Goal: Task Accomplishment & Management: Manage account settings

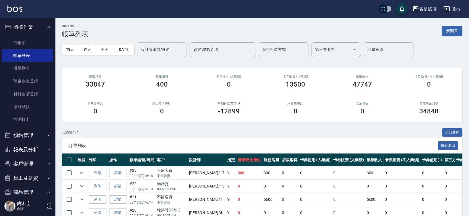
click at [166, 48] on input "設計師編號/姓名" at bounding box center [161, 50] width 45 height 10
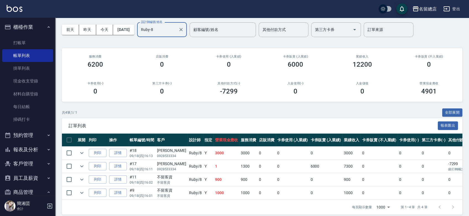
scroll to position [29, 0]
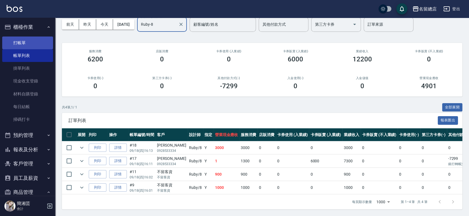
type input "Ruby-8"
click at [33, 41] on link "打帳單" at bounding box center [27, 42] width 51 height 13
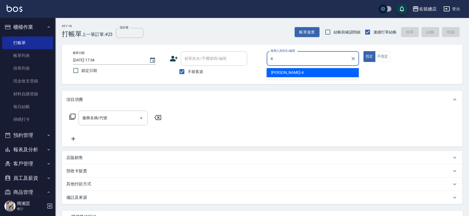
type input "[PERSON_NAME]-4"
type button "true"
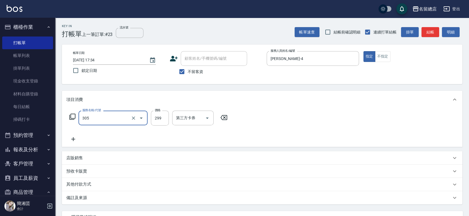
type input "剪髮(305)"
type input "500"
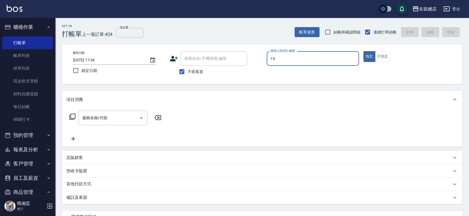
type input "[PERSON_NAME]-15"
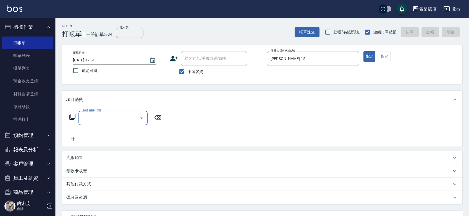
click at [106, 152] on div "店販銷售" at bounding box center [262, 157] width 400 height 13
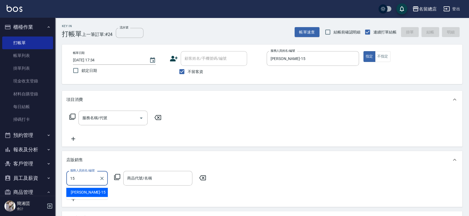
type input "[PERSON_NAME]-15"
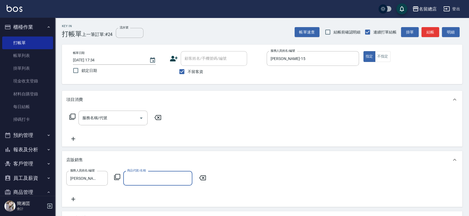
type input "ㄩ"
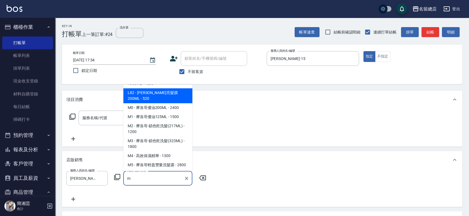
scroll to position [368, 0]
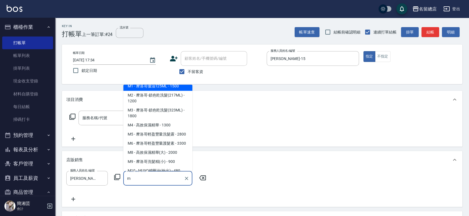
click at [155, 91] on span "M1 - 摩洛哥優油125ML - 1500" at bounding box center [157, 85] width 69 height 9
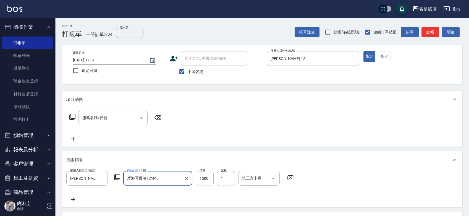
scroll to position [31, 0]
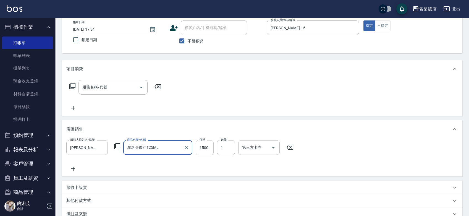
type input "摩洛哥優油125ML"
click at [206, 147] on input "1500" at bounding box center [205, 147] width 18 height 15
type input "1350"
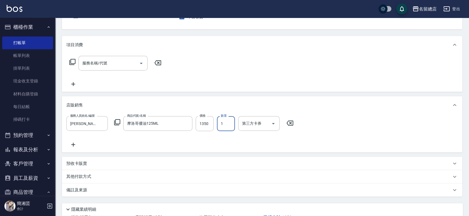
scroll to position [97, 0]
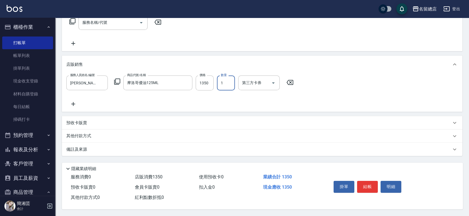
click at [73, 102] on icon at bounding box center [73, 104] width 4 height 4
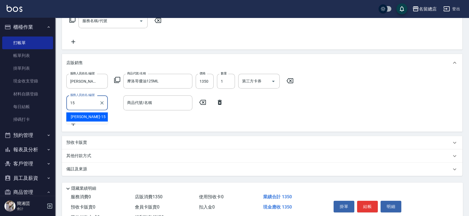
type input "[PERSON_NAME]-15"
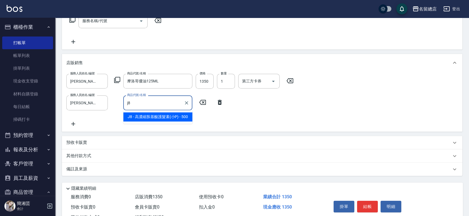
type input "高濃縮胺基酸護髮素(小P)"
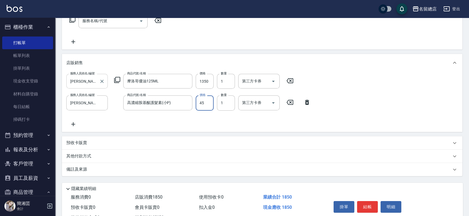
type input "450"
type input "[DATE] 17:36"
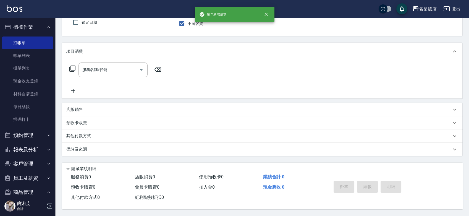
scroll to position [0, 0]
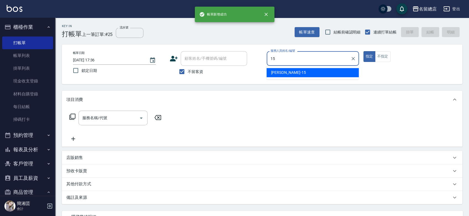
type input "[PERSON_NAME]-15"
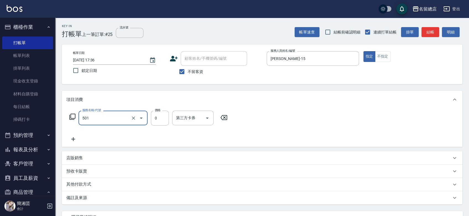
type input "2段蓋卡1300以上(501)"
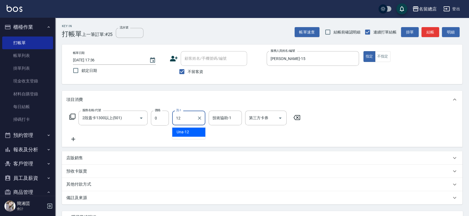
type input "Una-12"
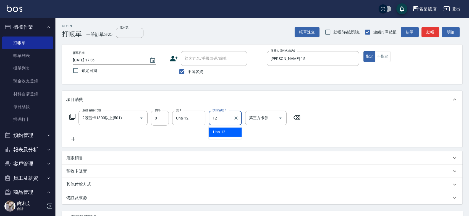
type input "Una-12"
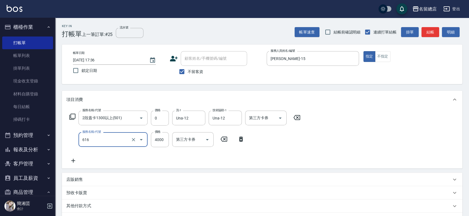
type input "自備接髮(616)"
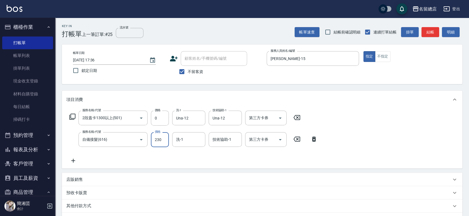
type input "2300"
type input "游之語-48"
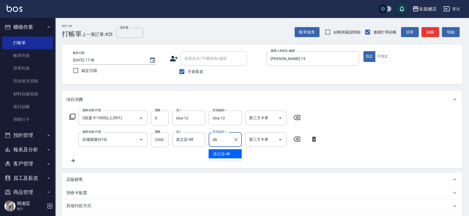
type input "游之語-48"
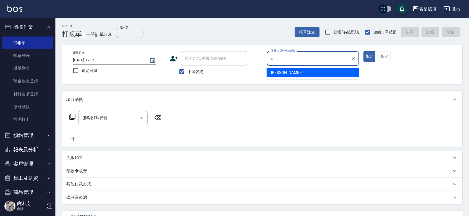
type input "[PERSON_NAME]-4"
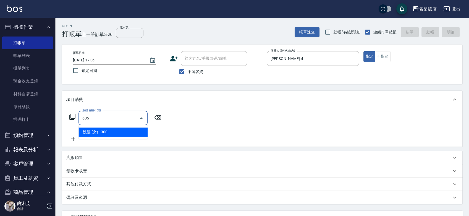
type input "洗髮 (女)(605)"
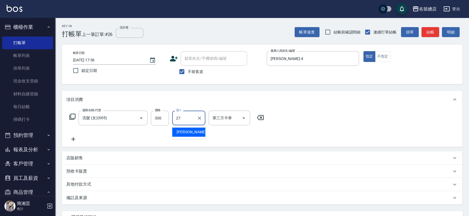
type input "[PERSON_NAME]-27"
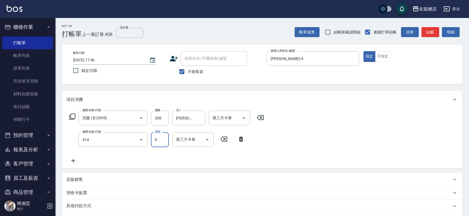
type input "護染蓋卡1000~1499(414)"
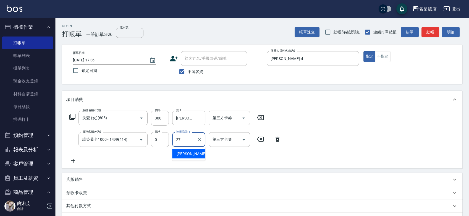
type input "[PERSON_NAME]-27"
click at [187, 72] on input "不留客資" at bounding box center [182, 72] width 12 height 12
checkbox input "false"
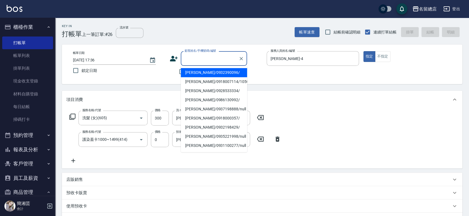
click at [186, 58] on input "顧客姓名/手機號碼/編號" at bounding box center [209, 59] width 53 height 10
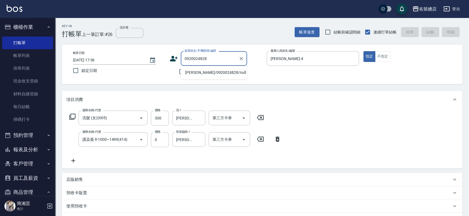
click at [215, 68] on li "[PERSON_NAME]/0920024828/null" at bounding box center [214, 72] width 66 height 9
type input "[PERSON_NAME]/0920024828/null"
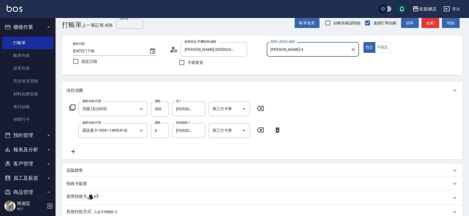
scroll to position [61, 0]
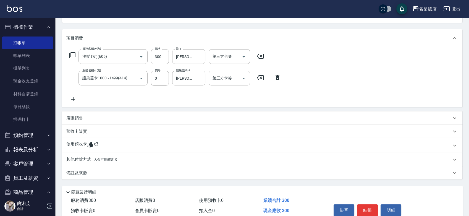
click at [114, 147] on div "使用預收卡 x3" at bounding box center [258, 145] width 385 height 8
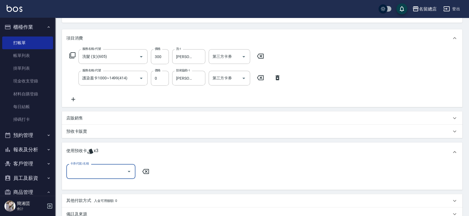
scroll to position [0, 0]
click at [101, 171] on input "卡券代號/名稱" at bounding box center [97, 171] width 56 height 10
click at [104, 182] on div "護染卡 剩餘3張 9131" at bounding box center [100, 185] width 69 height 9
type input "護染卡 9131"
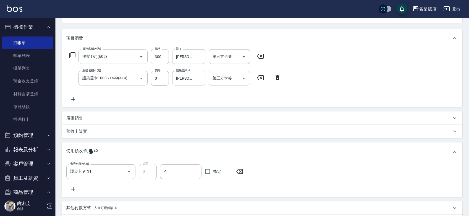
click at [214, 172] on span "指定" at bounding box center [217, 171] width 8 height 6
click at [213, 172] on input "指定" at bounding box center [208, 171] width 12 height 12
checkbox input "true"
type input "[DATE] 17:37"
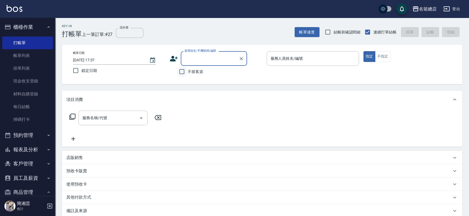
click at [182, 73] on input "不留客資" at bounding box center [182, 72] width 12 height 12
checkbox input "true"
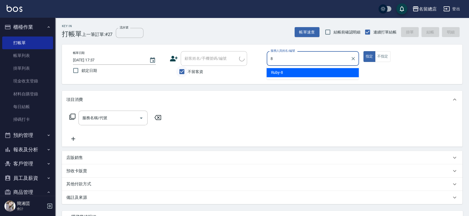
type input "Ruby-8"
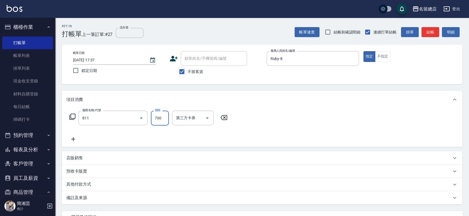
type input "洗+剪(811)"
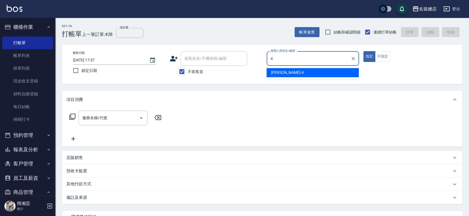
type input "[PERSON_NAME]-4"
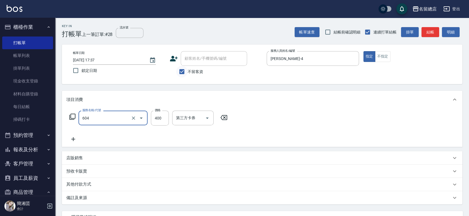
type input "健康洗髮(604)"
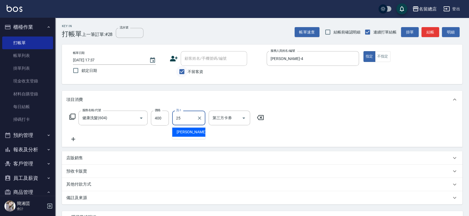
type input "[PERSON_NAME]-25"
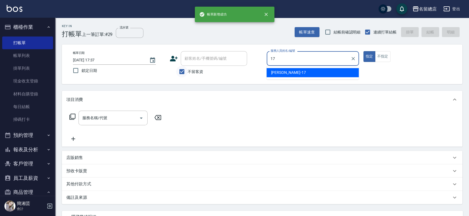
type input "[PERSON_NAME]-17"
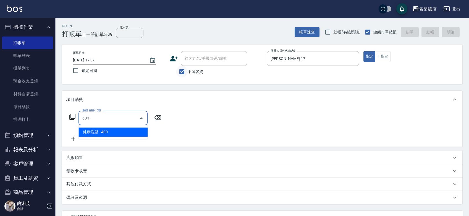
type input "健康洗髮(604)"
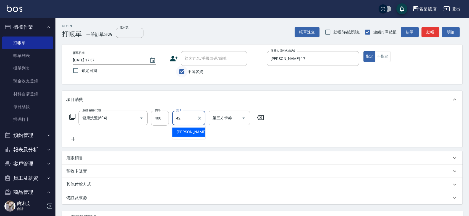
type input "[PERSON_NAME]-42"
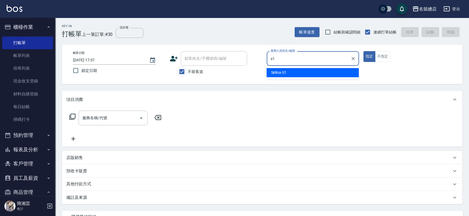
type input "Selina-S1"
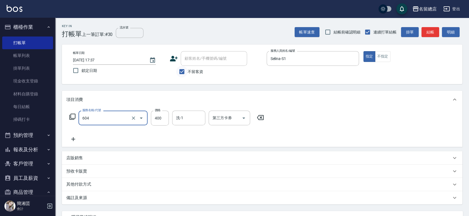
type input "健康洗髮(604)"
type input "500"
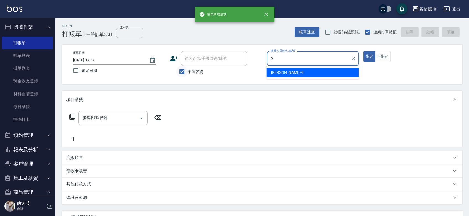
type input "[PERSON_NAME]-9"
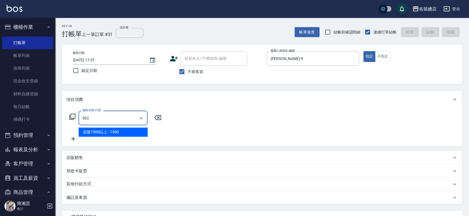
type input "染髮1500以上(502)"
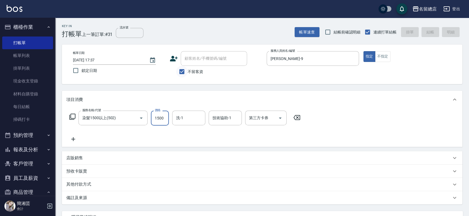
type input "[DATE] 17:38"
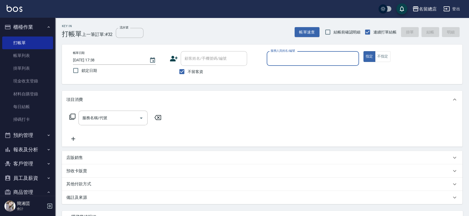
click at [35, 150] on button "報表及分析" at bounding box center [27, 149] width 51 height 14
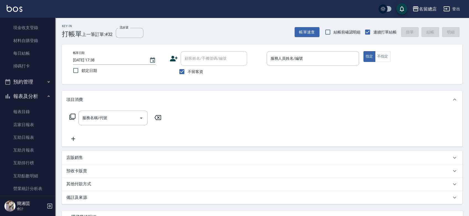
scroll to position [92, 0]
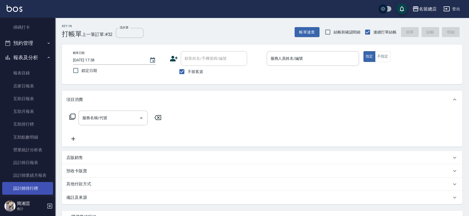
click at [35, 185] on link "設計師排行榜" at bounding box center [27, 188] width 51 height 13
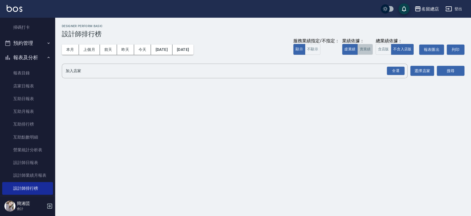
click at [360, 47] on button "實業績" at bounding box center [365, 49] width 15 height 11
click at [399, 72] on div "全選" at bounding box center [396, 71] width 18 height 9
click at [447, 72] on button "搜尋" at bounding box center [451, 71] width 28 height 10
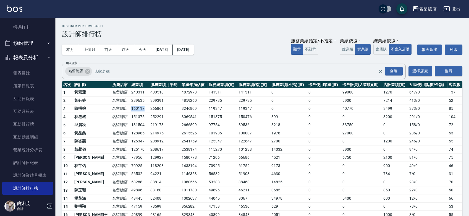
drag, startPoint x: 114, startPoint y: 108, endPoint x: 130, endPoint y: 109, distance: 16.1
click at [130, 109] on td "160117" at bounding box center [139, 108] width 19 height 8
click at [149, 112] on td "266861" at bounding box center [164, 108] width 31 height 8
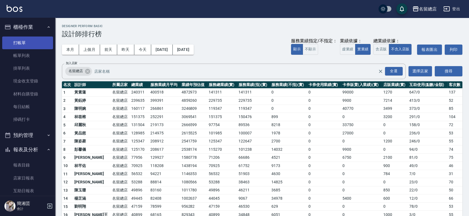
click at [28, 37] on link "打帳單" at bounding box center [27, 42] width 51 height 13
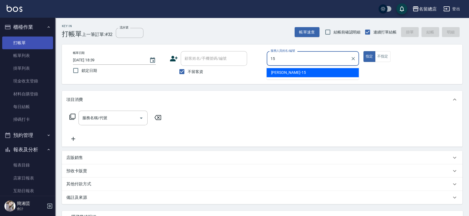
type input "[PERSON_NAME]-15"
type button "true"
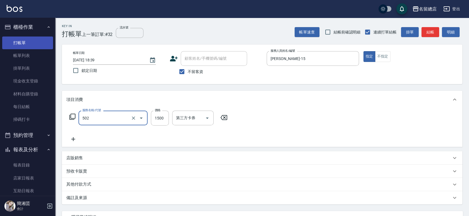
type input "染髮1500以上(502)"
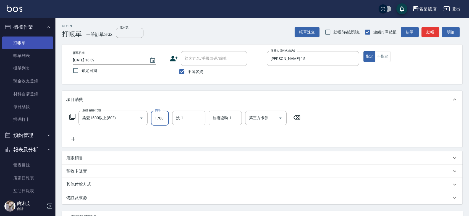
type input "1700"
type input "[PERSON_NAME]-31"
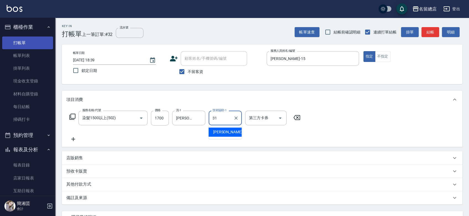
type input "[PERSON_NAME]-31"
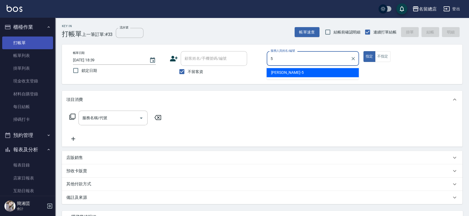
type input "[PERSON_NAME]-5"
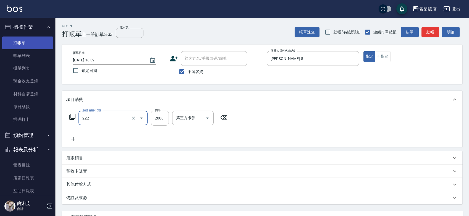
type input "燙髮2000以上(222)"
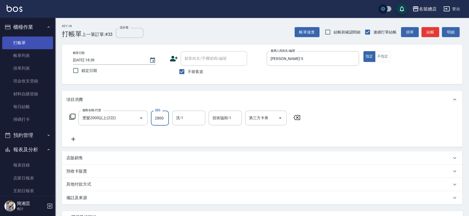
type input "2800"
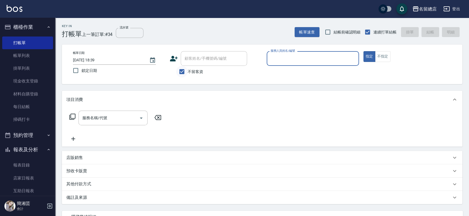
click at [179, 70] on input "不留客資" at bounding box center [182, 72] width 12 height 12
checkbox input "false"
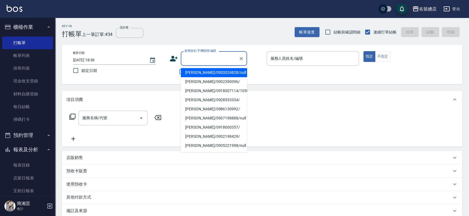
click at [193, 54] on div "顧客姓名/手機號碼/編號 顧客姓名/手機號碼/編號" at bounding box center [214, 58] width 66 height 15
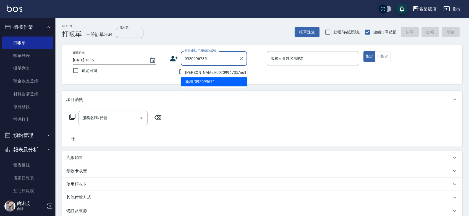
type input "[PERSON_NAME]/0920996735/null"
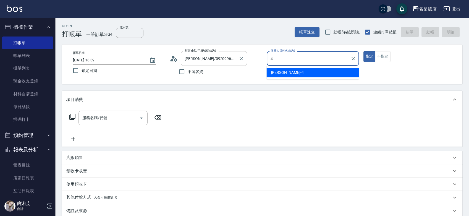
type input "[PERSON_NAME]-4"
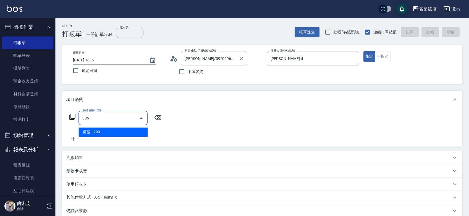
type input "剪髮(305)"
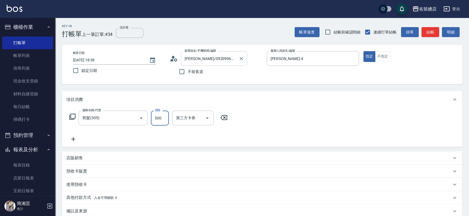
type input "500"
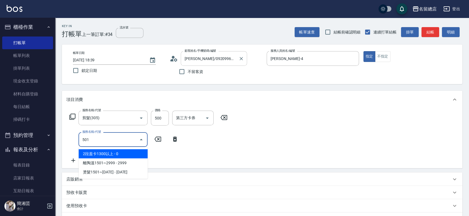
type input "2段蓋卡1300以上(501)"
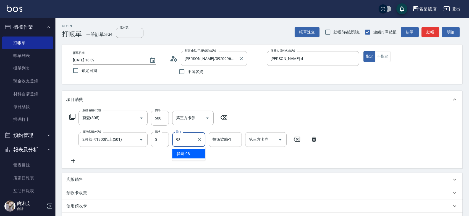
type input "祥哥-98"
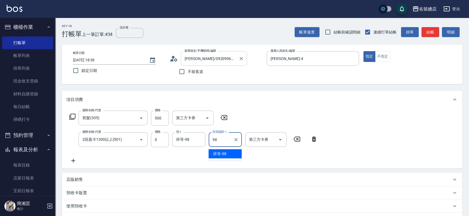
type input "祥哥-98"
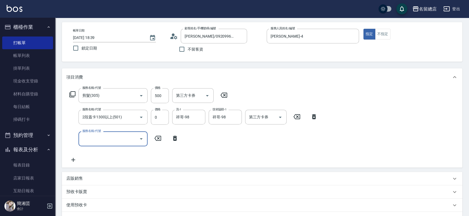
scroll to position [31, 0]
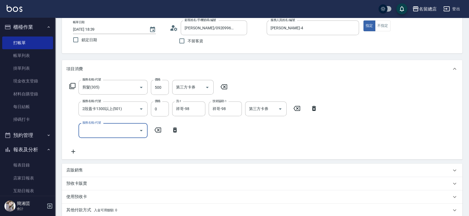
click at [84, 181] on p "預收卡販賣" at bounding box center [76, 183] width 21 height 6
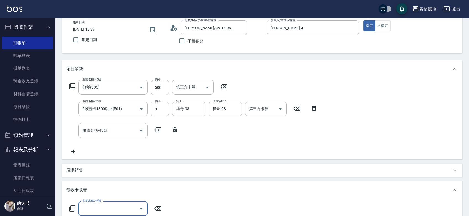
scroll to position [0, 0]
type input "二段自備卡(407)"
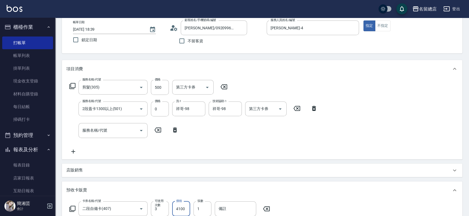
type input "4100"
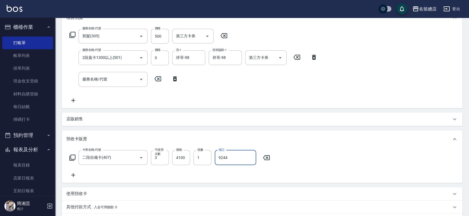
scroll to position [153, 0]
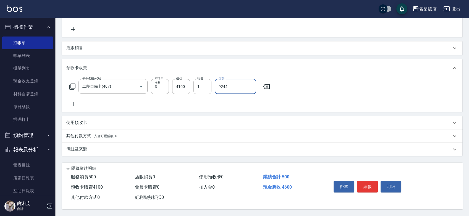
type input "9244"
click at [75, 136] on p "其他付款方式 入金可用餘額: 0" at bounding box center [91, 136] width 51 height 6
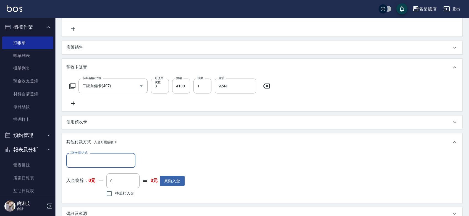
scroll to position [0, 0]
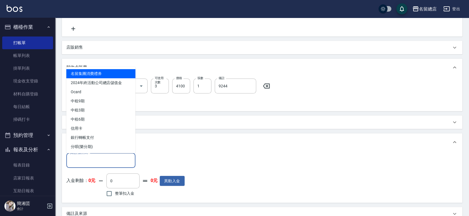
click at [85, 163] on input "其他付款方式" at bounding box center [101, 160] width 64 height 10
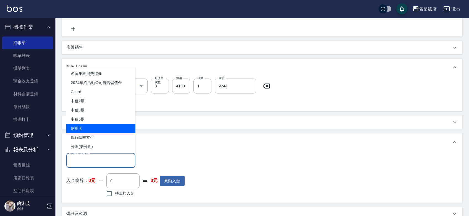
click at [85, 128] on span "信用卡" at bounding box center [100, 128] width 69 height 9
type input "信用卡"
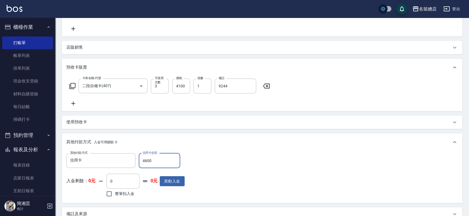
type input "4600"
type input "[DATE] 18:40"
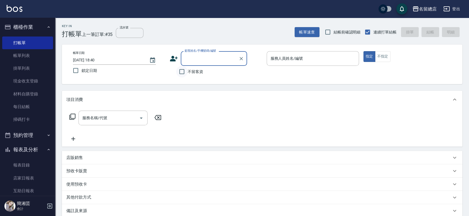
click at [182, 68] on input "不留客資" at bounding box center [182, 72] width 12 height 12
checkbox input "true"
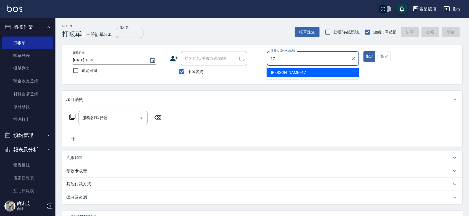
type input "[PERSON_NAME]-17"
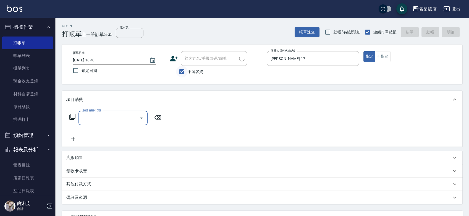
type input "[PERSON_NAME]/0920071776/"
click at [180, 69] on input "不留客資" at bounding box center [182, 72] width 12 height 12
checkbox input "false"
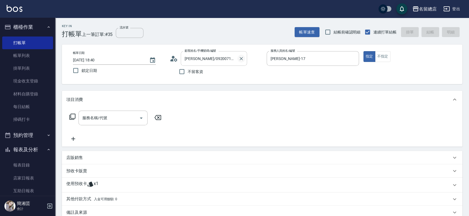
click at [241, 61] on icon "Clear" at bounding box center [241, 59] width 6 height 6
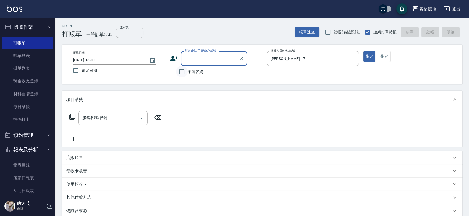
click at [186, 75] on input "不留客資" at bounding box center [182, 72] width 12 height 12
checkbox input "true"
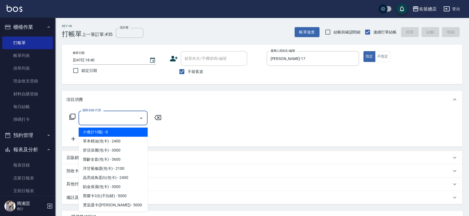
click at [130, 119] on input "服務名稱/代號" at bounding box center [109, 118] width 56 height 10
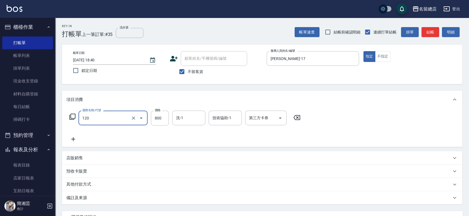
type input "自備頭皮(120)"
type input "1500"
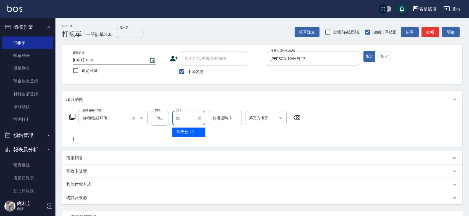
type input "陳予歆-28"
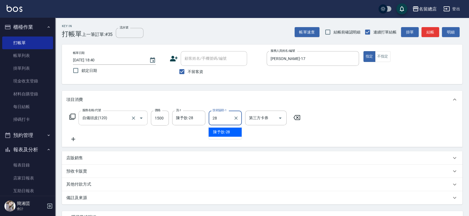
type input "陳予歆-28"
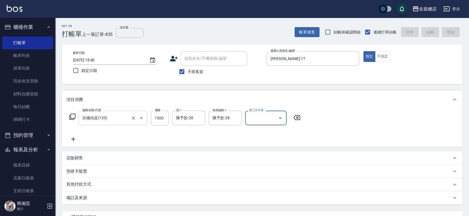
type input "[DATE] 18:41"
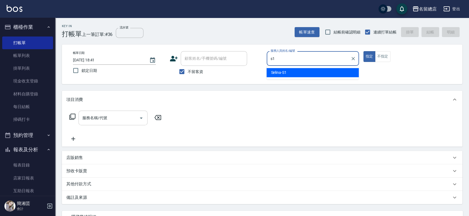
type input "Selina-S1"
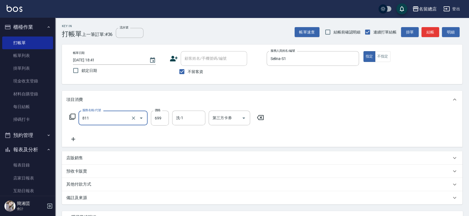
type input "洗+剪(811)"
type input "700"
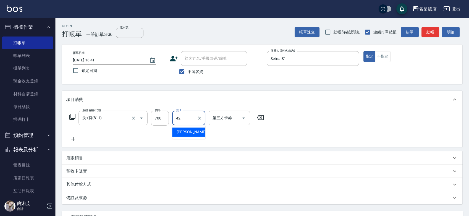
type input "[PERSON_NAME]-42"
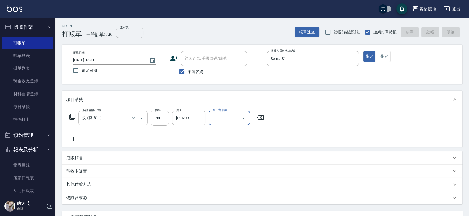
type input "[DATE] 18:42"
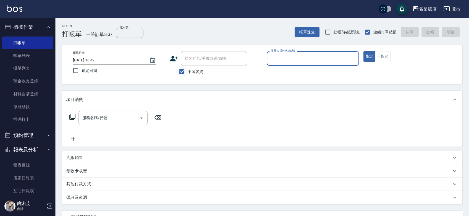
drag, startPoint x: 186, startPoint y: 69, endPoint x: 191, endPoint y: 61, distance: 9.5
click at [186, 69] on input "不留客資" at bounding box center [182, 72] width 12 height 12
checkbox input "false"
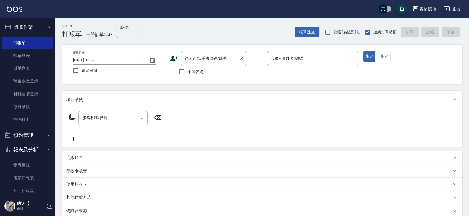
click at [193, 59] on input "顧客姓名/手機號碼/編號" at bounding box center [209, 59] width 53 height 10
click at [203, 72] on li "[PERSON_NAME]/0923700114/null" at bounding box center [214, 72] width 66 height 9
type input "[PERSON_NAME]/0923700114/null"
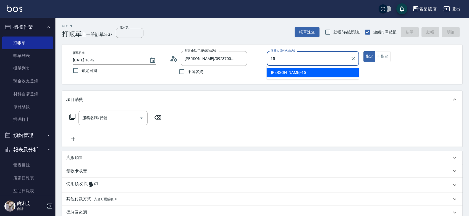
type input "[PERSON_NAME]-15"
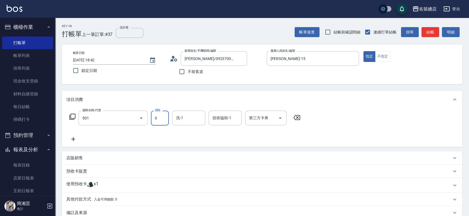
type input "2段蓋卡1300以上(501)"
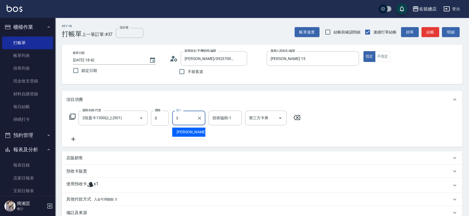
type input "芷涵-3"
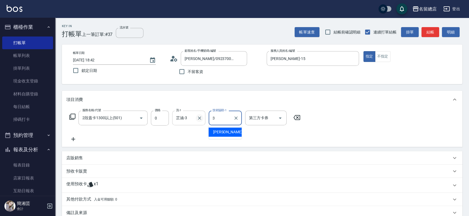
click at [199, 117] on icon "Clear" at bounding box center [200, 118] width 6 height 6
type input "3"
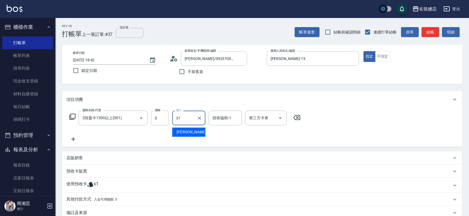
type input "[PERSON_NAME]-31"
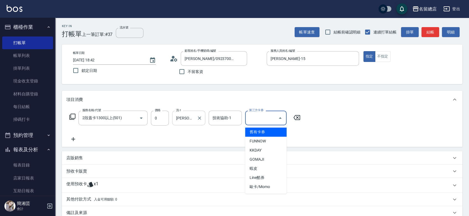
type input "舊有卡券"
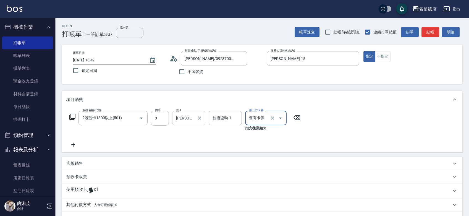
click at [272, 118] on icon "Clear" at bounding box center [272, 117] width 3 height 3
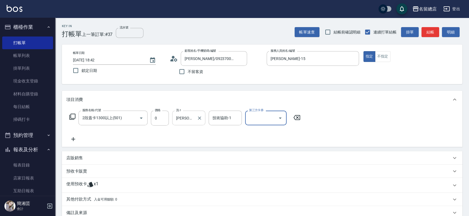
scroll to position [61, 0]
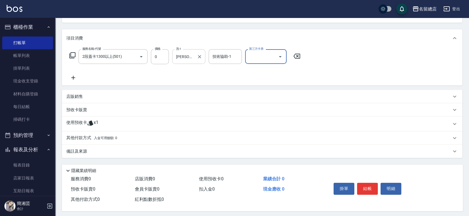
click at [109, 123] on div "使用預收卡 x1" at bounding box center [258, 124] width 385 height 8
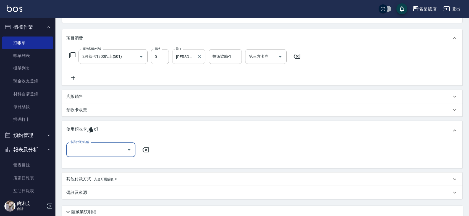
scroll to position [0, 0]
click at [99, 147] on input "卡券代號/名稱" at bounding box center [97, 150] width 56 height 10
click at [255, 152] on div "卡券代號/名稱 卡券代號/名稱" at bounding box center [261, 152] width 391 height 21
click at [101, 98] on div "店販銷售" at bounding box center [258, 97] width 385 height 6
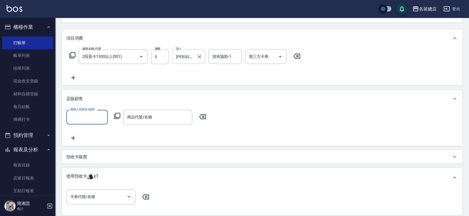
click at [101, 98] on div "店販銷售" at bounding box center [258, 99] width 385 height 6
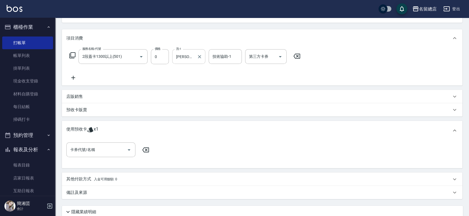
click at [101, 115] on div "預收卡販賣" at bounding box center [262, 109] width 400 height 13
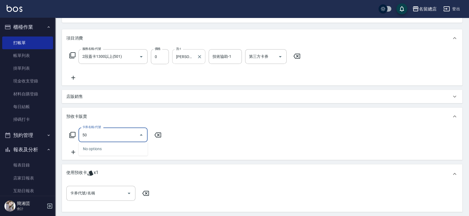
type input "5"
type input "二段自備卡(407)"
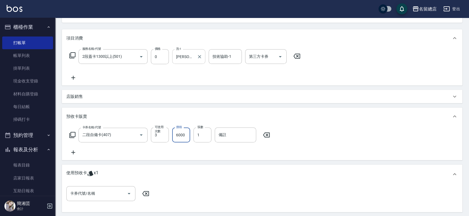
type input "6000"
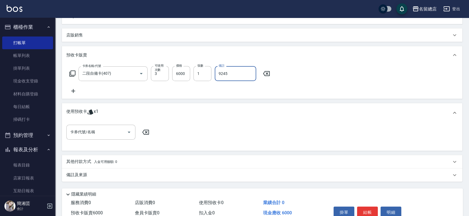
scroll to position [150, 0]
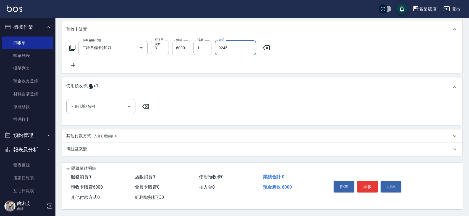
type input "9245"
click at [90, 133] on p "其他付款方式 入金可用餘額: 0" at bounding box center [91, 136] width 51 height 6
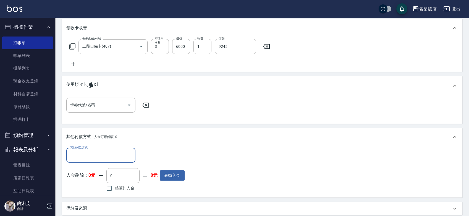
scroll to position [0, 0]
click at [91, 155] on input "其他付款方式" at bounding box center [101, 155] width 64 height 10
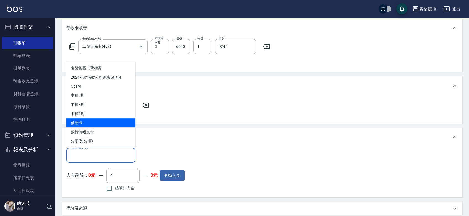
click at [79, 123] on span "信用卡" at bounding box center [100, 122] width 69 height 9
type input "信用卡"
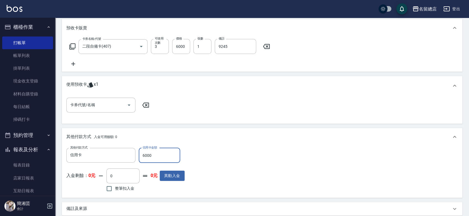
type input "6000"
type input "[DATE] 18:43"
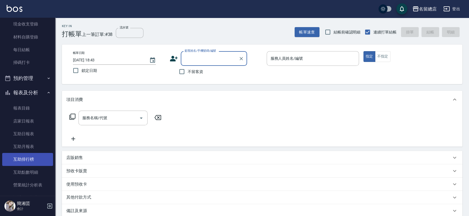
scroll to position [92, 0]
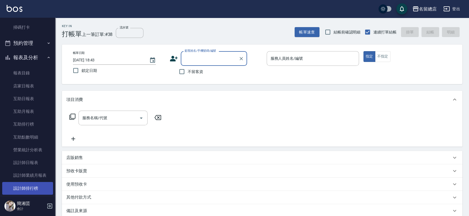
click at [34, 184] on link "設計師排行榜" at bounding box center [27, 188] width 51 height 13
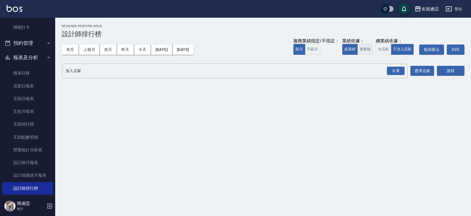
click at [365, 51] on button "實業績" at bounding box center [365, 49] width 15 height 11
click at [396, 68] on div "全選" at bounding box center [396, 71] width 18 height 9
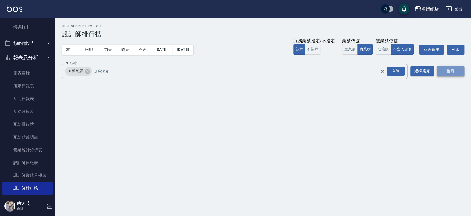
click at [452, 71] on button "搜尋" at bounding box center [451, 71] width 28 height 10
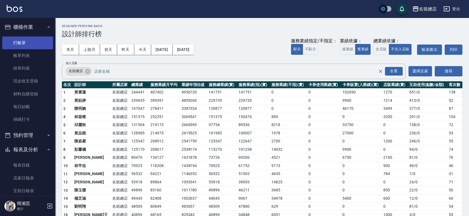
click at [26, 44] on link "打帳單" at bounding box center [27, 42] width 51 height 13
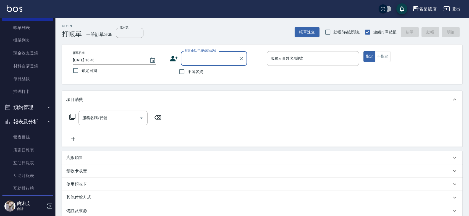
scroll to position [61, 0]
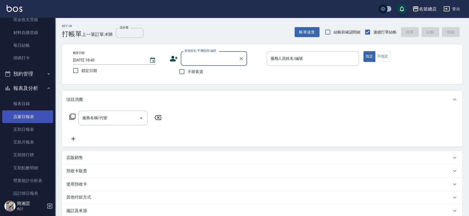
click at [30, 118] on link "店家日報表" at bounding box center [27, 116] width 51 height 13
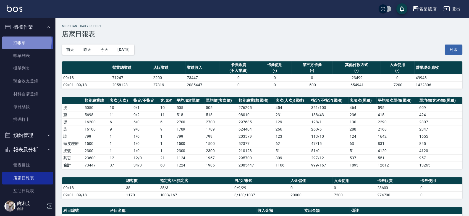
click at [17, 41] on link "打帳單" at bounding box center [27, 42] width 51 height 13
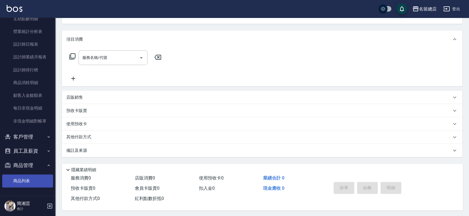
scroll to position [61, 0]
click at [27, 178] on link "商品列表" at bounding box center [27, 180] width 51 height 13
click at [28, 180] on link "商品列表" at bounding box center [27, 180] width 51 height 13
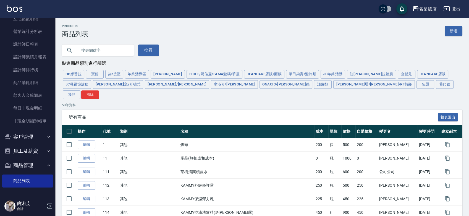
click at [109, 51] on input "text" at bounding box center [103, 50] width 52 height 15
click at [211, 83] on button "摩洛哥/[PERSON_NAME]" at bounding box center [234, 84] width 47 height 9
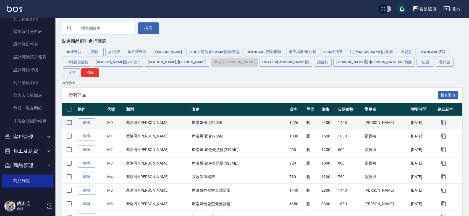
scroll to position [31, 0]
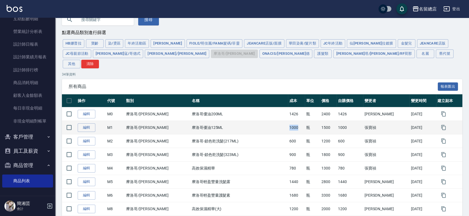
drag, startPoint x: 283, startPoint y: 117, endPoint x: 297, endPoint y: 118, distance: 13.6
click at [297, 121] on td "1000" at bounding box center [296, 128] width 17 height 14
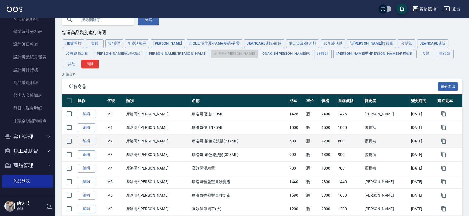
click at [298, 134] on td "600" at bounding box center [296, 141] width 17 height 14
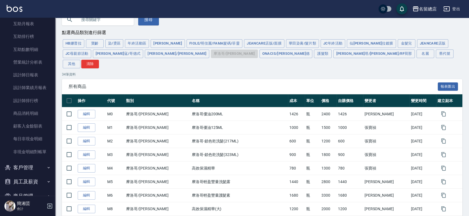
scroll to position [0, 0]
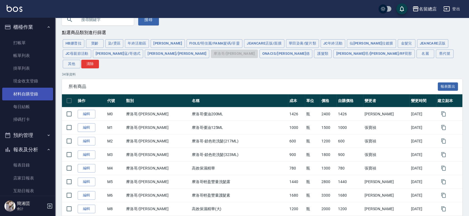
click at [36, 93] on link "材料自購登錄" at bounding box center [27, 94] width 51 height 13
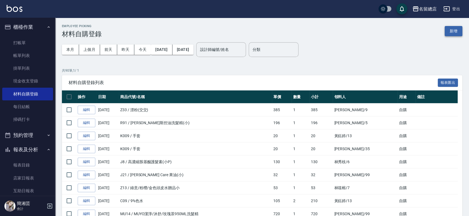
click at [458, 32] on button "新增" at bounding box center [453, 31] width 18 height 10
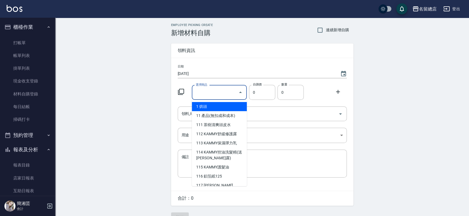
click at [230, 88] on input "選擇商品" at bounding box center [215, 93] width 42 height 10
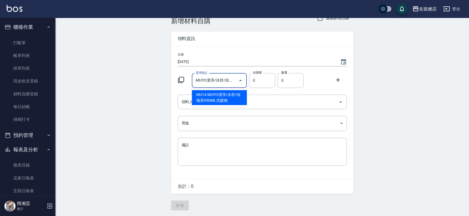
drag, startPoint x: 232, startPoint y: 81, endPoint x: 199, endPoint y: 81, distance: 32.3
click at [199, 81] on input "MUYO潔淨/沐舒/玫瑰茶950ML洗髮精" at bounding box center [215, 81] width 42 height 10
drag, startPoint x: 231, startPoint y: 78, endPoint x: 226, endPoint y: 120, distance: 42.5
click at [199, 80] on input "M茶950ML洗髮精" at bounding box center [215, 81] width 42 height 10
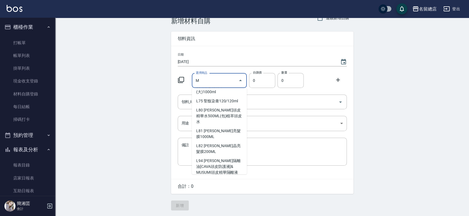
scroll to position [583, 0]
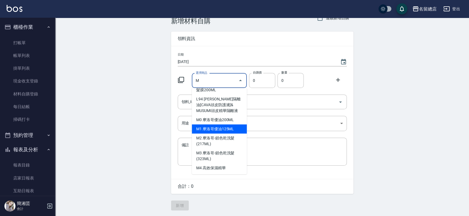
click at [223, 133] on li "M1 摩洛哥優油125ML" at bounding box center [219, 128] width 55 height 9
type input "摩洛哥優油125ML"
type input "1000"
type input "1"
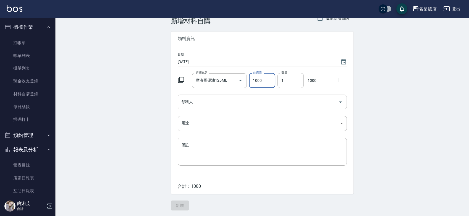
click at [216, 101] on input "領料人" at bounding box center [258, 102] width 156 height 10
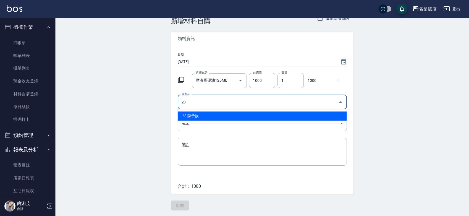
type input "28 陳予歆"
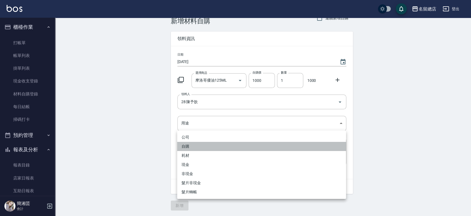
click at [199, 146] on li "自購" at bounding box center [261, 146] width 169 height 9
type input "自購"
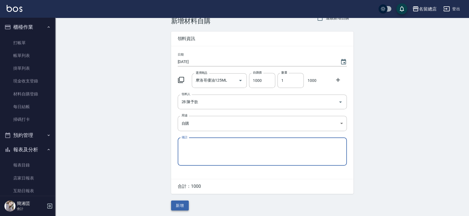
click at [181, 204] on button "新增" at bounding box center [180, 205] width 18 height 10
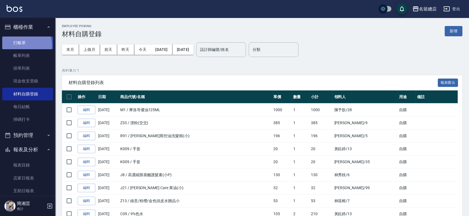
click at [19, 45] on link "打帳單" at bounding box center [27, 42] width 51 height 13
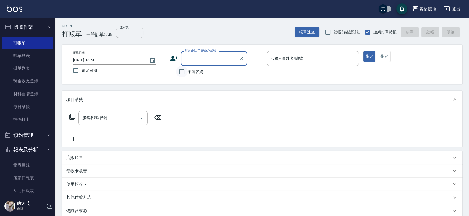
click at [183, 72] on input "不留客資" at bounding box center [182, 72] width 12 height 12
checkbox input "true"
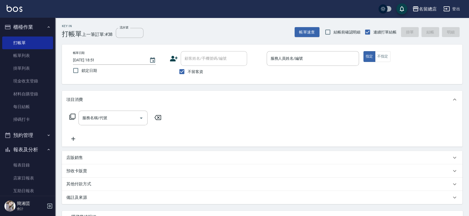
click at [338, 135] on div "服務名稱/代號 服務名稱/代號" at bounding box center [262, 127] width 400 height 38
click at [27, 53] on link "帳單列表" at bounding box center [27, 55] width 51 height 13
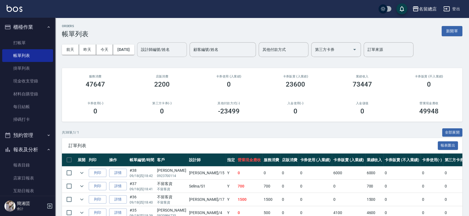
click at [173, 49] on input "設計師編號/姓名" at bounding box center [161, 50] width 45 height 10
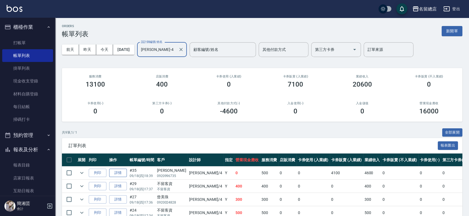
type input "[PERSON_NAME]-4"
click at [123, 170] on link "詳情" at bounding box center [118, 172] width 18 height 9
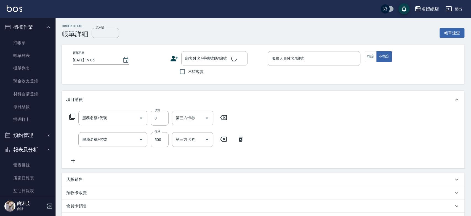
click at [75, 160] on icon at bounding box center [73, 160] width 14 height 7
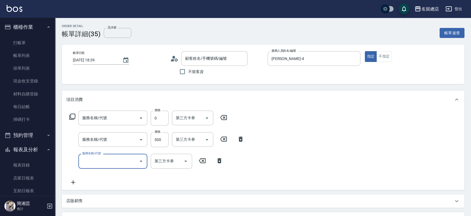
type input "[DATE] 18:39"
type input "[PERSON_NAME]-4"
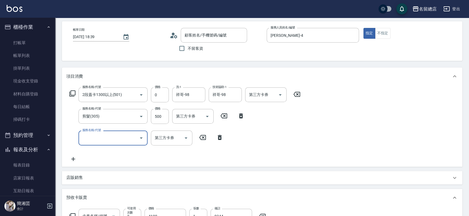
type input "2段蓋卡1300以上(501)"
type input "剪髮(305)"
type input "[PERSON_NAME]/0920996735/null"
type input "二段自備卡(407)"
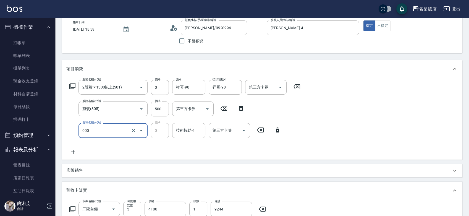
type input "小會計10點(000)"
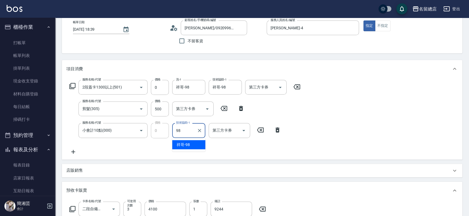
type input "祥哥-98"
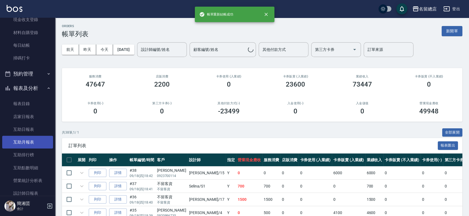
scroll to position [92, 0]
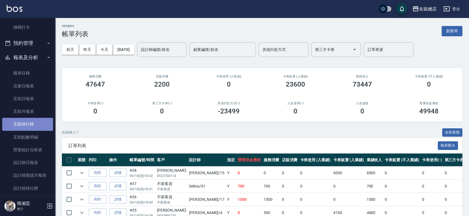
click at [29, 125] on link "互助排行榜" at bounding box center [27, 124] width 51 height 13
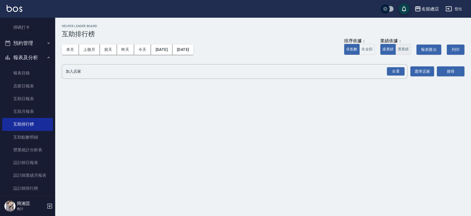
click at [403, 47] on button "實業績" at bounding box center [403, 49] width 15 height 11
drag, startPoint x: 404, startPoint y: 71, endPoint x: 413, endPoint y: 69, distance: 8.9
click at [404, 72] on div "全選" at bounding box center [396, 71] width 18 height 9
click at [439, 72] on button "搜尋" at bounding box center [451, 72] width 28 height 10
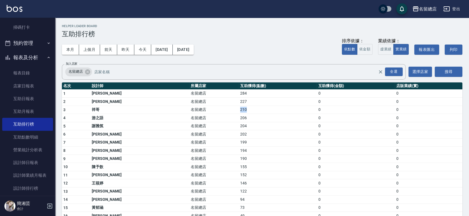
drag, startPoint x: 206, startPoint y: 110, endPoint x: 234, endPoint y: 106, distance: 28.2
click at [226, 110] on tr "3 祥哥 名留總店 210 0 0" at bounding box center [262, 110] width 400 height 8
click at [242, 114] on td "206" at bounding box center [278, 118] width 78 height 8
click at [239, 106] on td "210" at bounding box center [278, 110] width 78 height 8
click at [21, 186] on link "設計師排行榜" at bounding box center [27, 188] width 51 height 13
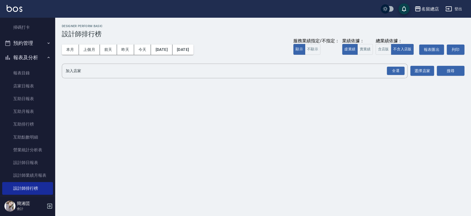
click at [360, 44] on div "業績依據：" at bounding box center [357, 41] width 31 height 6
click at [368, 47] on button "實業績" at bounding box center [365, 49] width 15 height 11
click at [397, 68] on div "全選" at bounding box center [396, 71] width 18 height 9
click at [458, 72] on button "搜尋" at bounding box center [451, 71] width 28 height 10
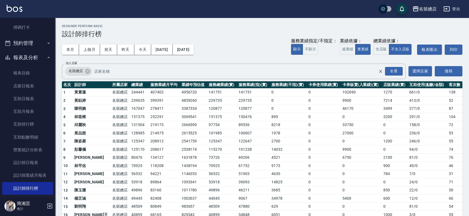
click at [348, 107] on td "46170" at bounding box center [361, 108] width 41 height 8
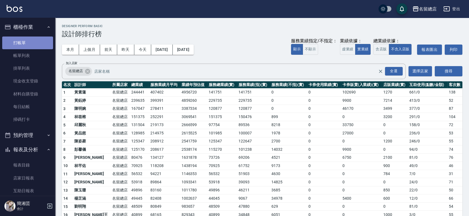
click at [31, 45] on link "打帳單" at bounding box center [27, 42] width 51 height 13
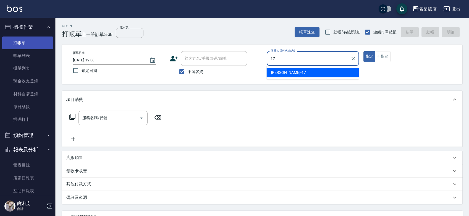
type input "17"
type button "true"
type input "[PERSON_NAME]-17"
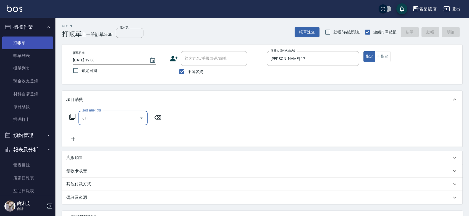
type input "洗+剪(811)"
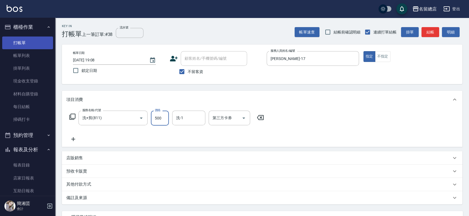
type input "500"
type input "[PERSON_NAME]-42"
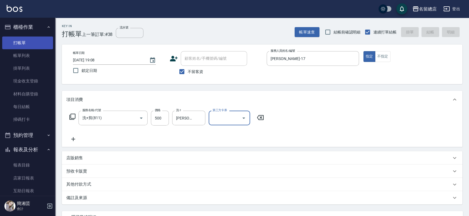
type input "[DATE] 19:15"
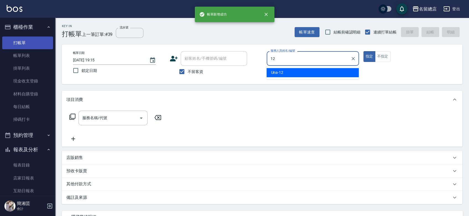
type input "Una-12"
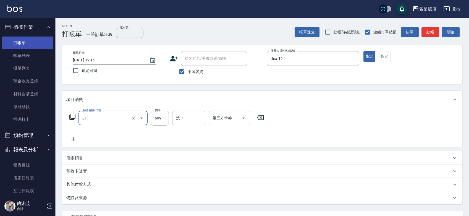
type input "洗+剪(811)"
type input "700"
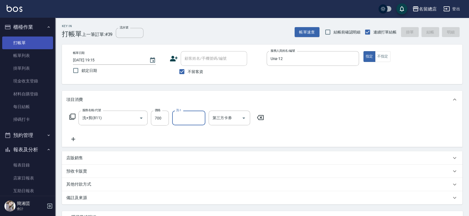
type input "[DATE] 19:16"
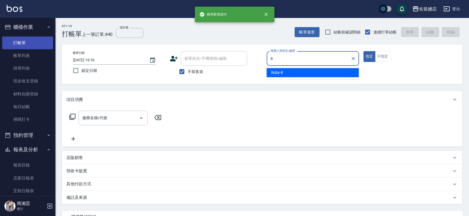
type input "Ruby-8"
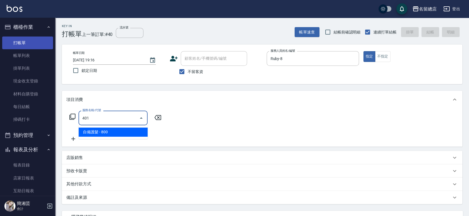
type input "自備護髮(401)"
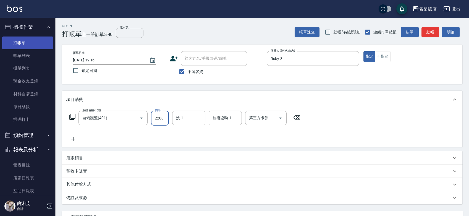
type input "2200"
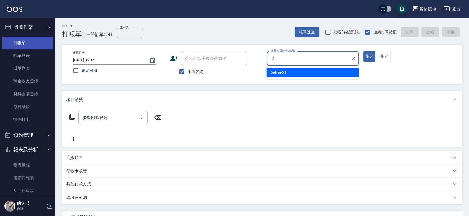
type input "Selina-S1"
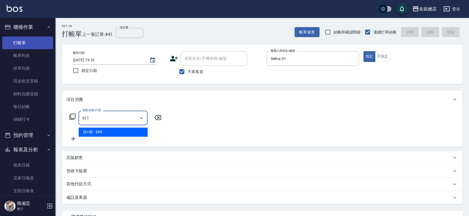
type input "洗+剪(811)"
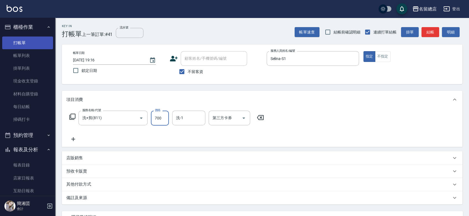
type input "700"
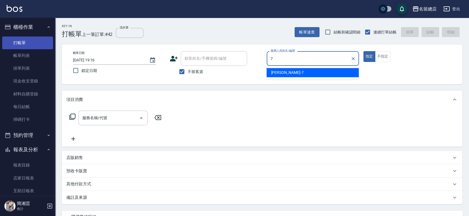
type input "Mick-7"
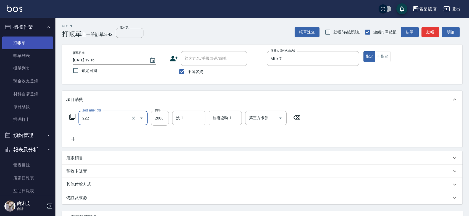
type input "燙髮2000以上(222)"
type input "2500"
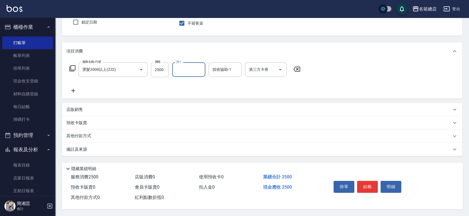
scroll to position [50, 0]
click at [110, 134] on div "其他付款方式" at bounding box center [258, 136] width 385 height 6
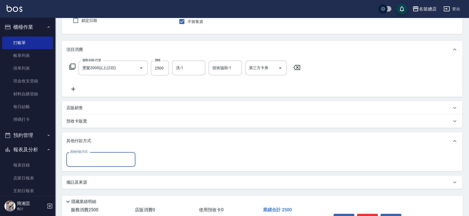
scroll to position [0, 0]
click at [102, 161] on input "其他付款方式" at bounding box center [101, 159] width 64 height 10
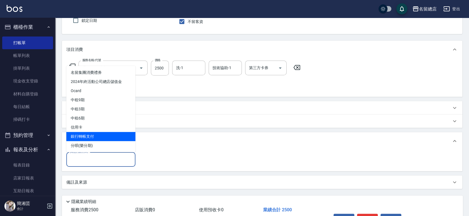
click at [102, 136] on span "銀行轉帳支付" at bounding box center [100, 136] width 69 height 9
type input "銀行轉帳支付"
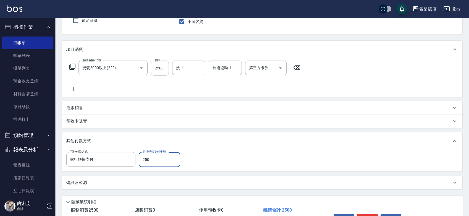
type input "2500"
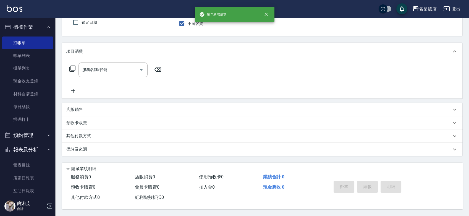
scroll to position [50, 0]
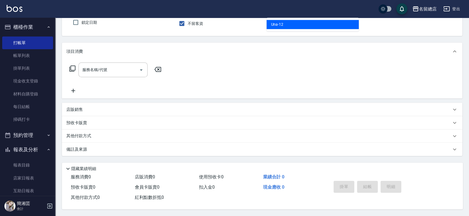
type input "Una-12"
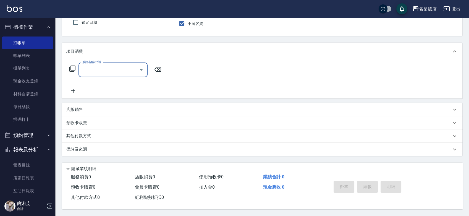
scroll to position [0, 0]
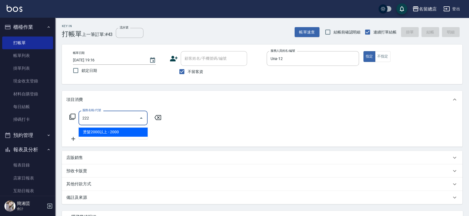
type input "燙髮2000以上(222)"
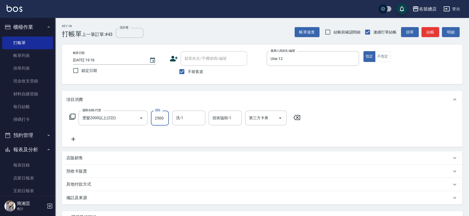
type input "2500"
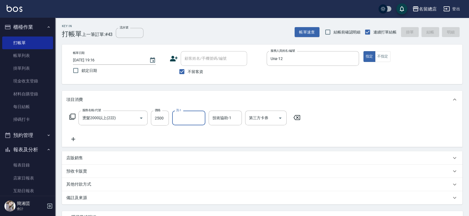
type input "[DATE] 19:17"
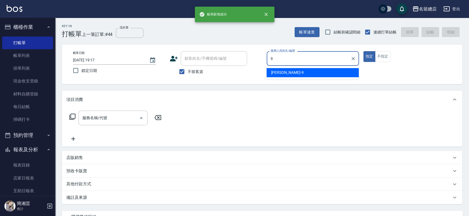
type input "[PERSON_NAME]-9"
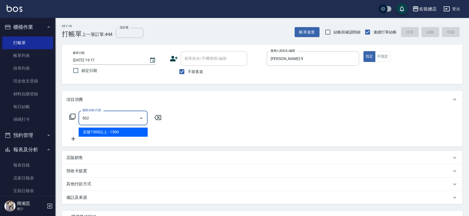
type input "染髮1500以上(502)"
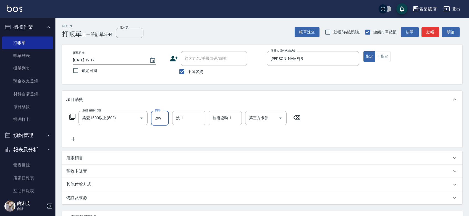
type input "2999"
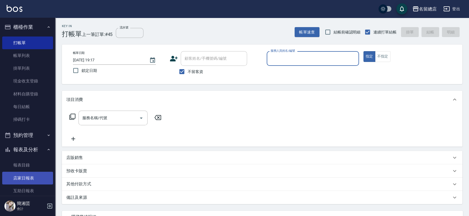
click at [24, 181] on link "店家日報表" at bounding box center [27, 178] width 51 height 13
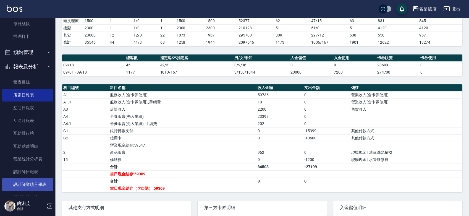
scroll to position [92, 0]
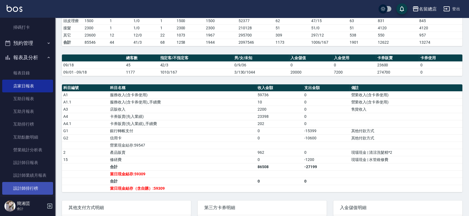
click at [30, 187] on link "設計師排行榜" at bounding box center [27, 188] width 51 height 13
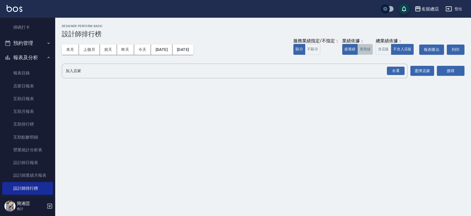
click at [365, 52] on button "實業績" at bounding box center [365, 49] width 15 height 11
click at [389, 72] on div "全選" at bounding box center [396, 71] width 18 height 9
click at [444, 70] on button "搜尋" at bounding box center [451, 71] width 28 height 10
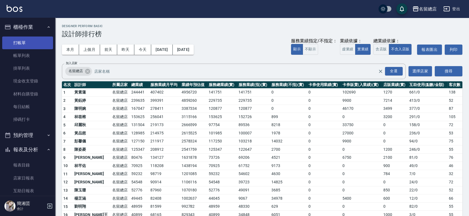
click at [25, 46] on link "打帳單" at bounding box center [27, 42] width 51 height 13
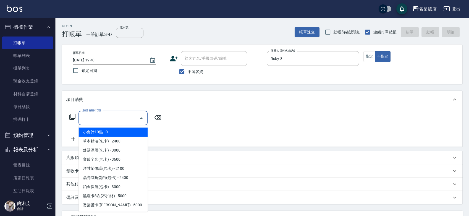
click at [102, 113] on div "服務名稱/代號 服務名稱/代號" at bounding box center [112, 117] width 69 height 15
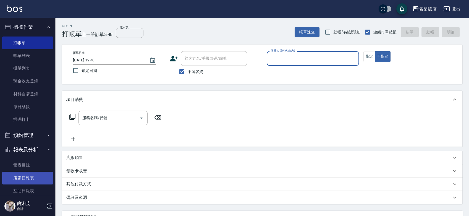
click at [22, 176] on link "店家日報表" at bounding box center [27, 178] width 51 height 13
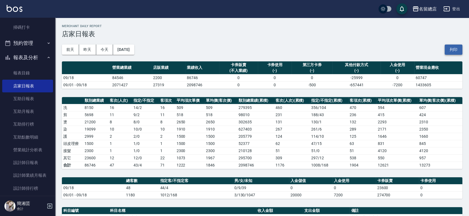
click at [457, 45] on button "列印" at bounding box center [453, 49] width 18 height 10
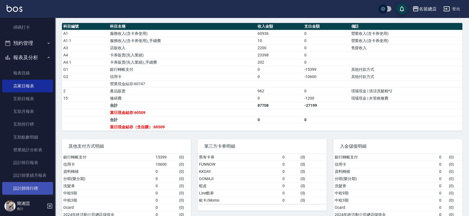
scroll to position [153, 0]
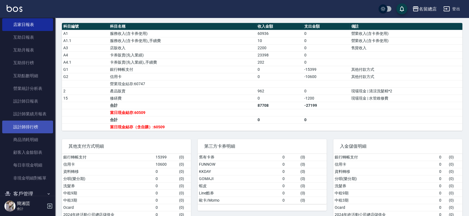
drag, startPoint x: 35, startPoint y: 124, endPoint x: 40, endPoint y: 126, distance: 5.1
click at [35, 124] on link "設計師排行榜" at bounding box center [27, 126] width 51 height 13
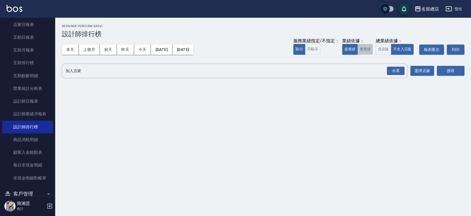
click at [369, 51] on button "實業績" at bounding box center [365, 49] width 15 height 11
click at [397, 68] on div "全選" at bounding box center [396, 71] width 18 height 9
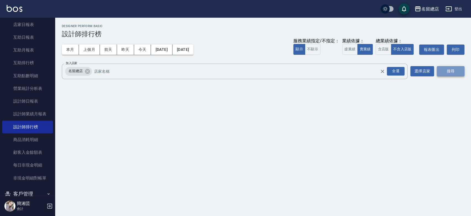
drag, startPoint x: 447, startPoint y: 68, endPoint x: 443, endPoint y: 71, distance: 4.9
click at [447, 68] on button "搜尋" at bounding box center [451, 71] width 28 height 10
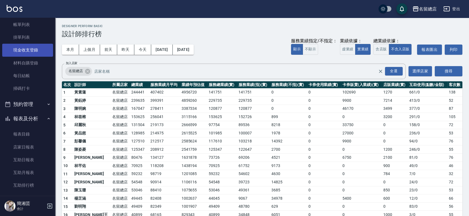
scroll to position [31, 0]
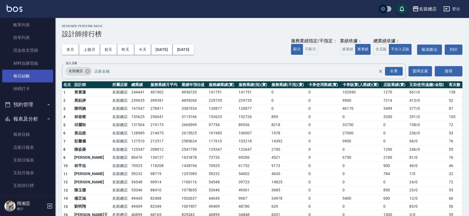
click at [25, 75] on link "每日結帳" at bounding box center [27, 76] width 51 height 13
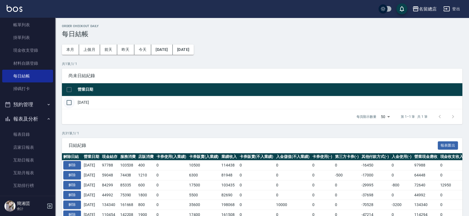
click at [68, 101] on input "checkbox" at bounding box center [69, 103] width 12 height 12
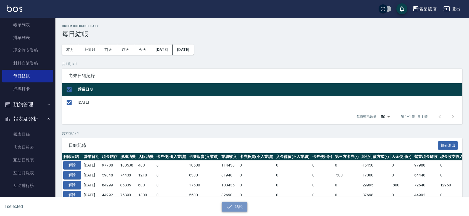
click at [230, 208] on icon "button" at bounding box center [229, 206] width 7 height 7
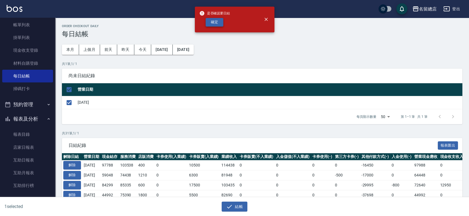
click at [213, 22] on button "確定" at bounding box center [214, 22] width 18 height 9
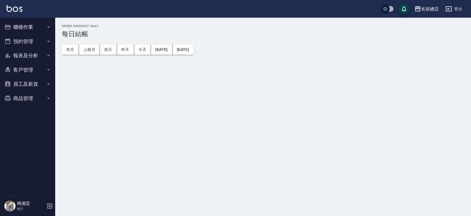
click at [27, 23] on button "櫃檯作業" at bounding box center [27, 27] width 51 height 14
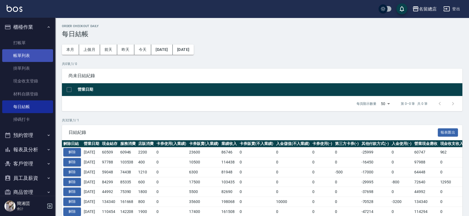
click at [31, 55] on link "帳單列表" at bounding box center [27, 55] width 51 height 13
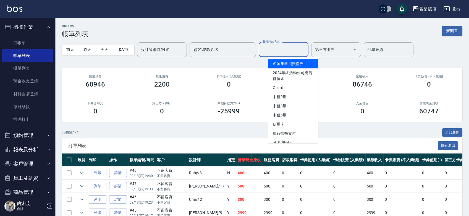
click at [283, 51] on input "其他付款方式" at bounding box center [283, 50] width 45 height 10
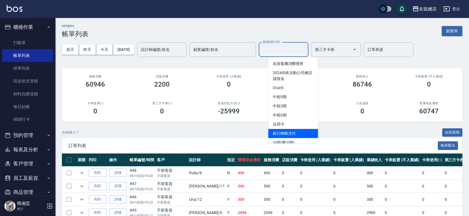
click at [283, 133] on span "銀行轉帳支付" at bounding box center [293, 133] width 50 height 9
type input "銀行轉帳支付"
